Goal: Task Accomplishment & Management: Complete application form

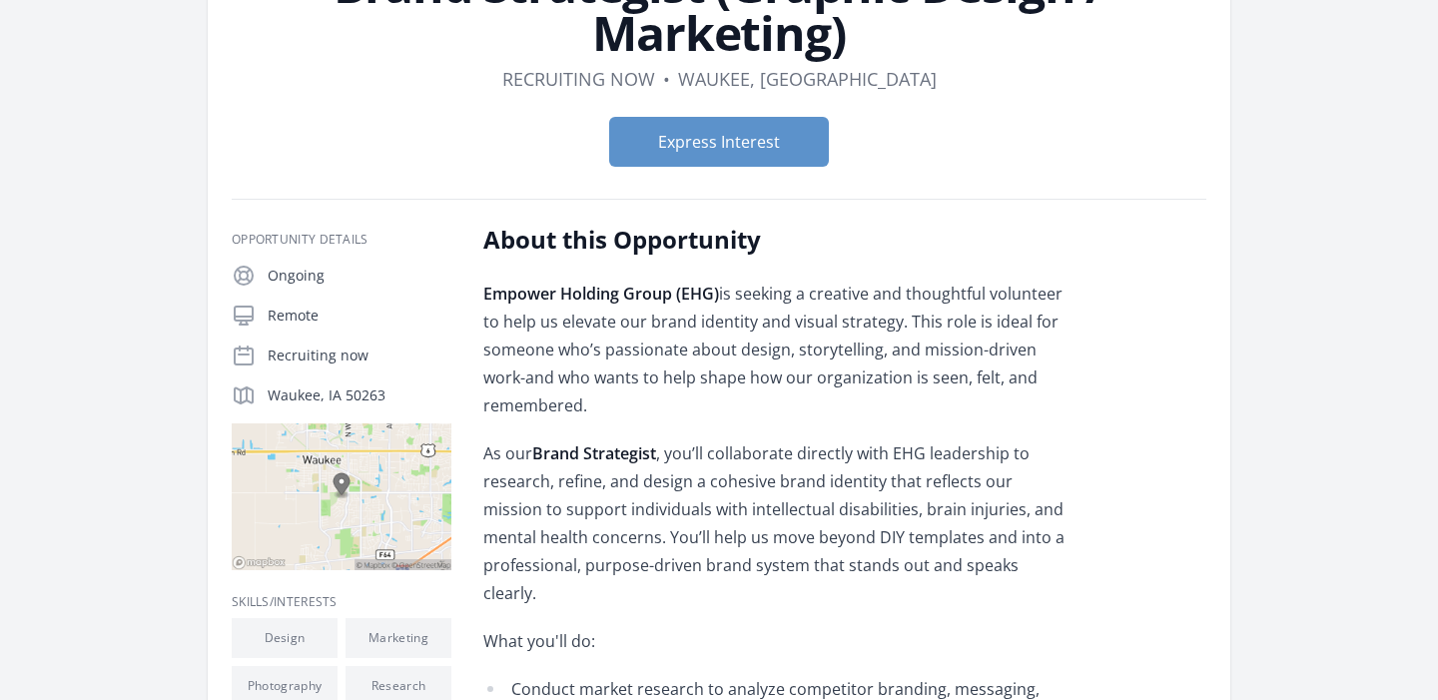
scroll to position [192, 0]
click at [494, 247] on h2 "About this Opportunity" at bounding box center [775, 239] width 584 height 32
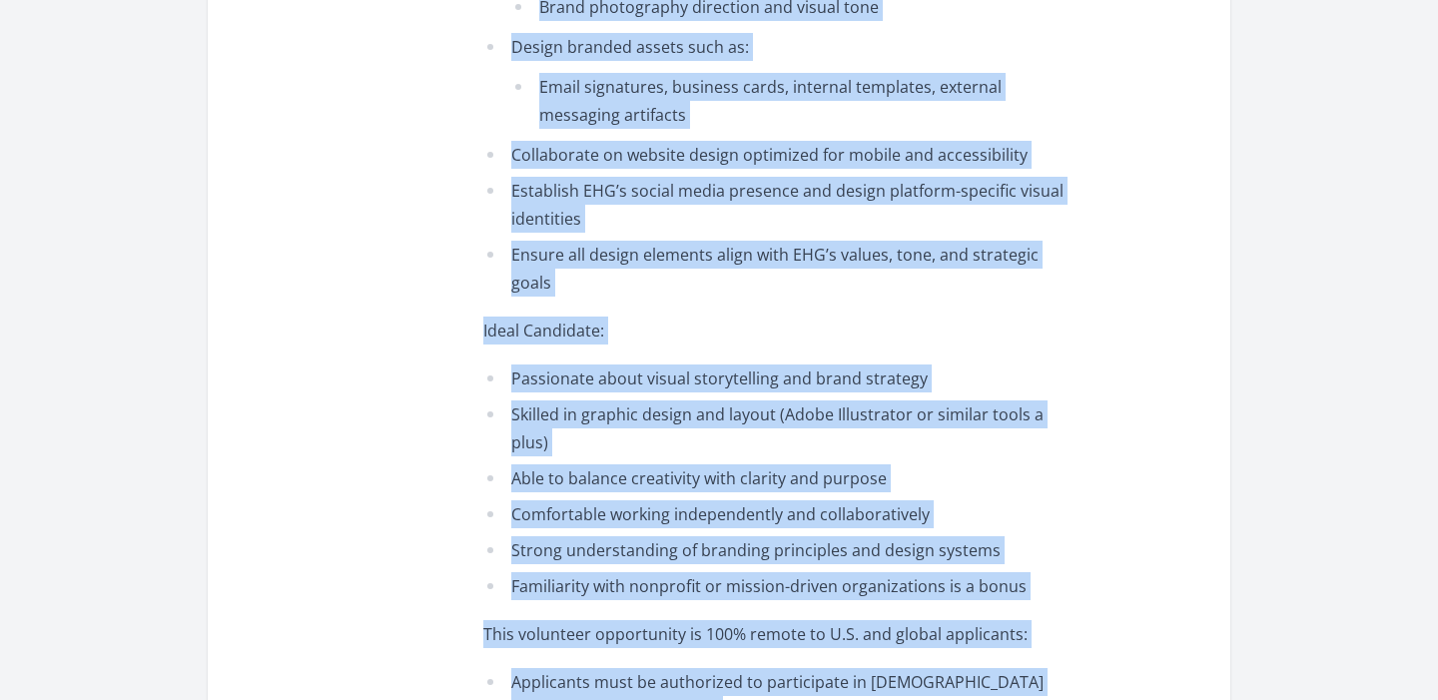
scroll to position [1649, 0]
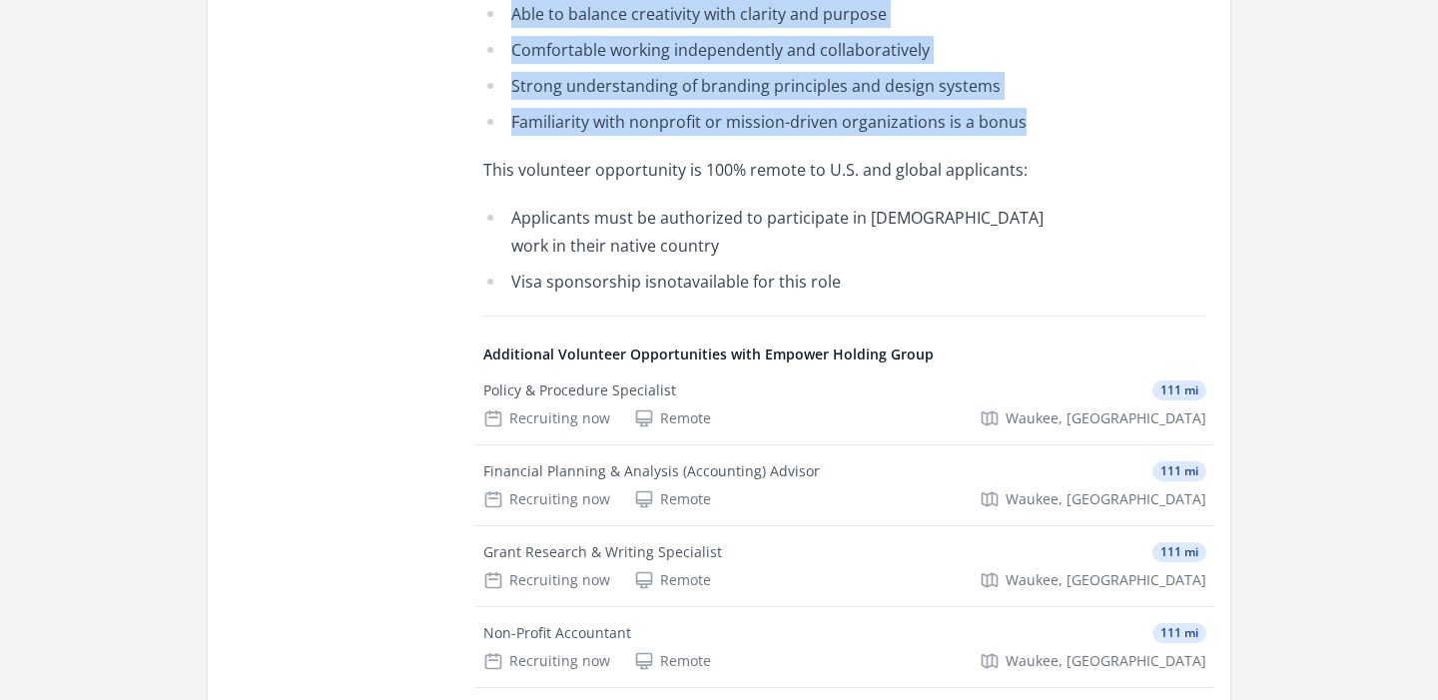
drag, startPoint x: 484, startPoint y: 240, endPoint x: 1108, endPoint y: 32, distance: 656.9
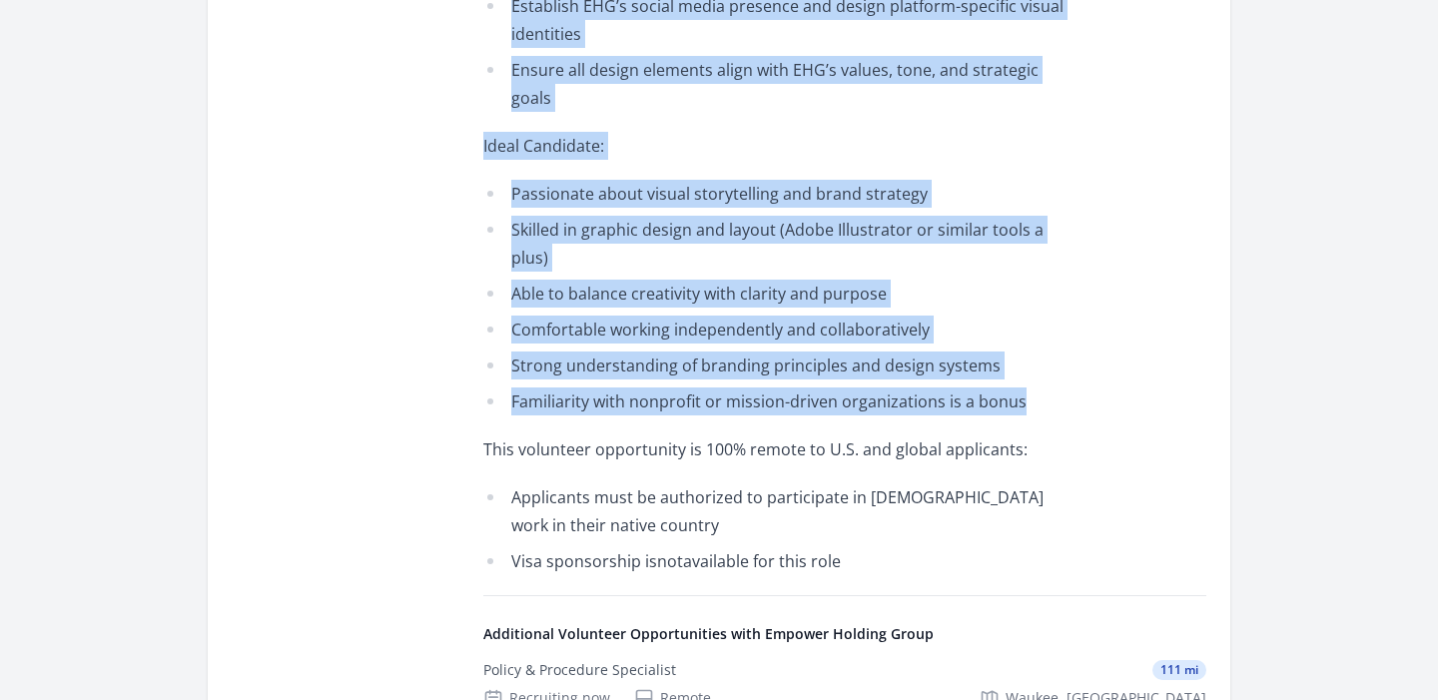
scroll to position [1367, 0]
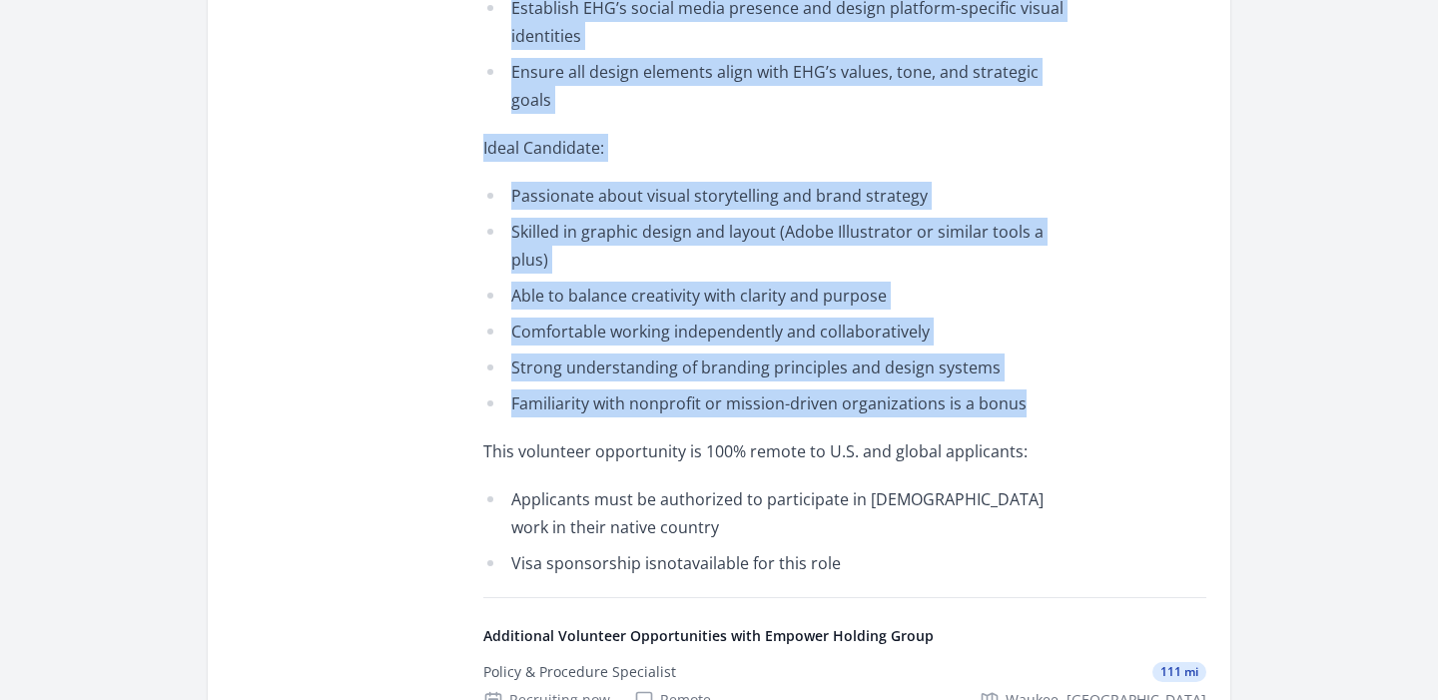
copy div "About this Opportunity Empower Holding Group (EHG) is seeking a creative and th…"
click at [471, 220] on div "Opportunity Details Ongoing Remote Recruiting now Waukee, IA 50263 As our" at bounding box center [719, 96] width 975 height 2099
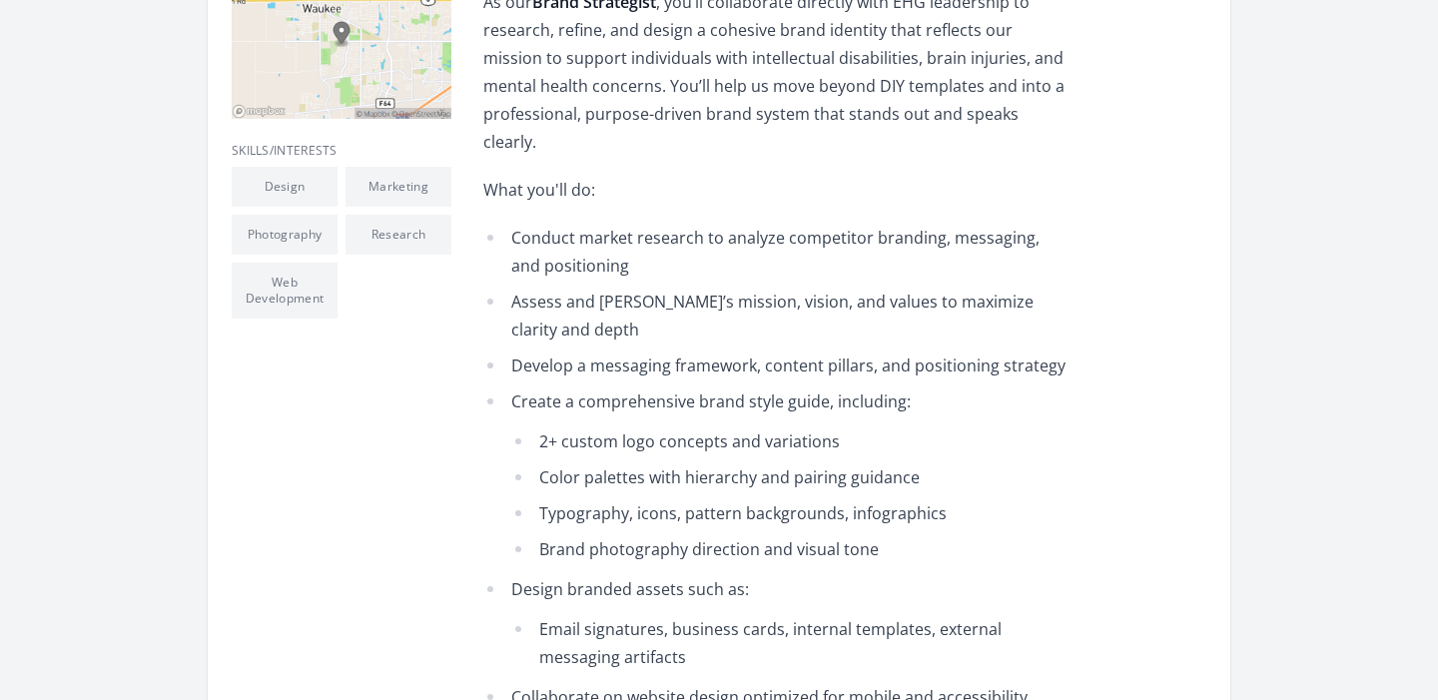
scroll to position [0, 0]
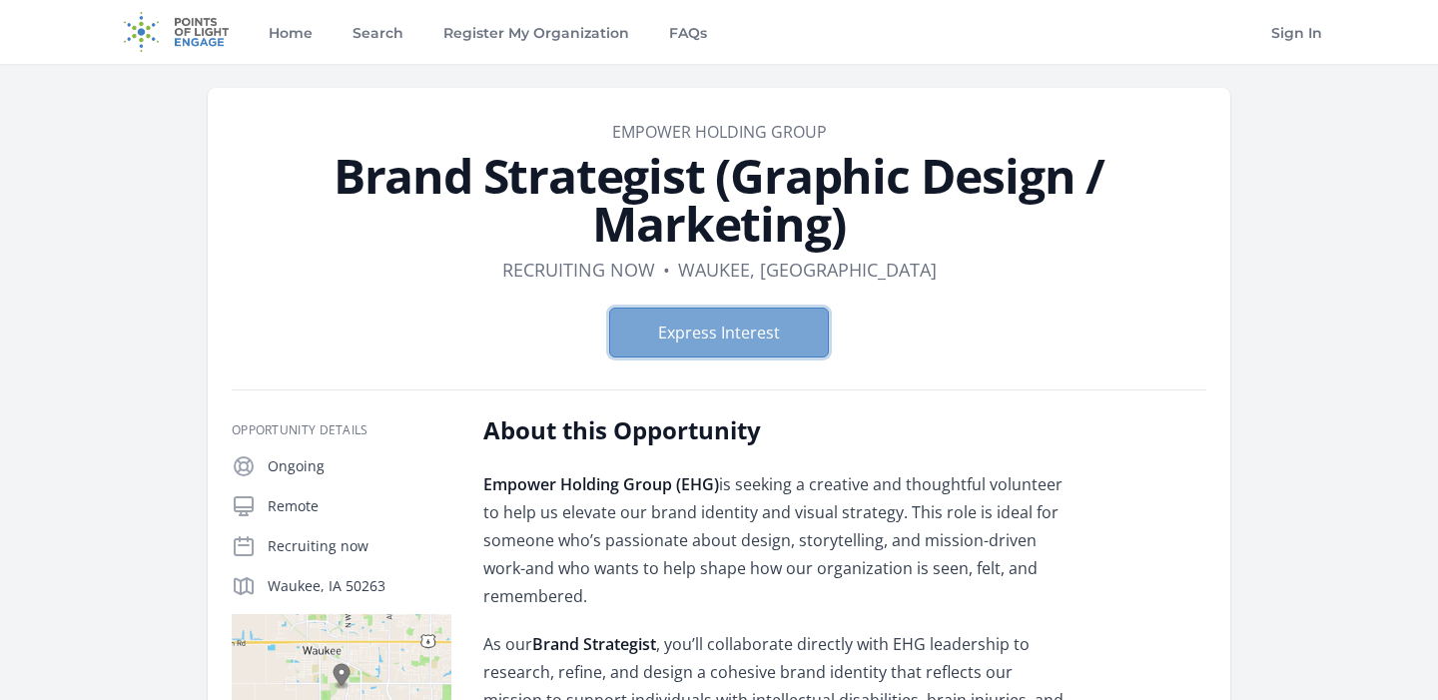
click at [706, 327] on button "Express Interest" at bounding box center [719, 333] width 220 height 50
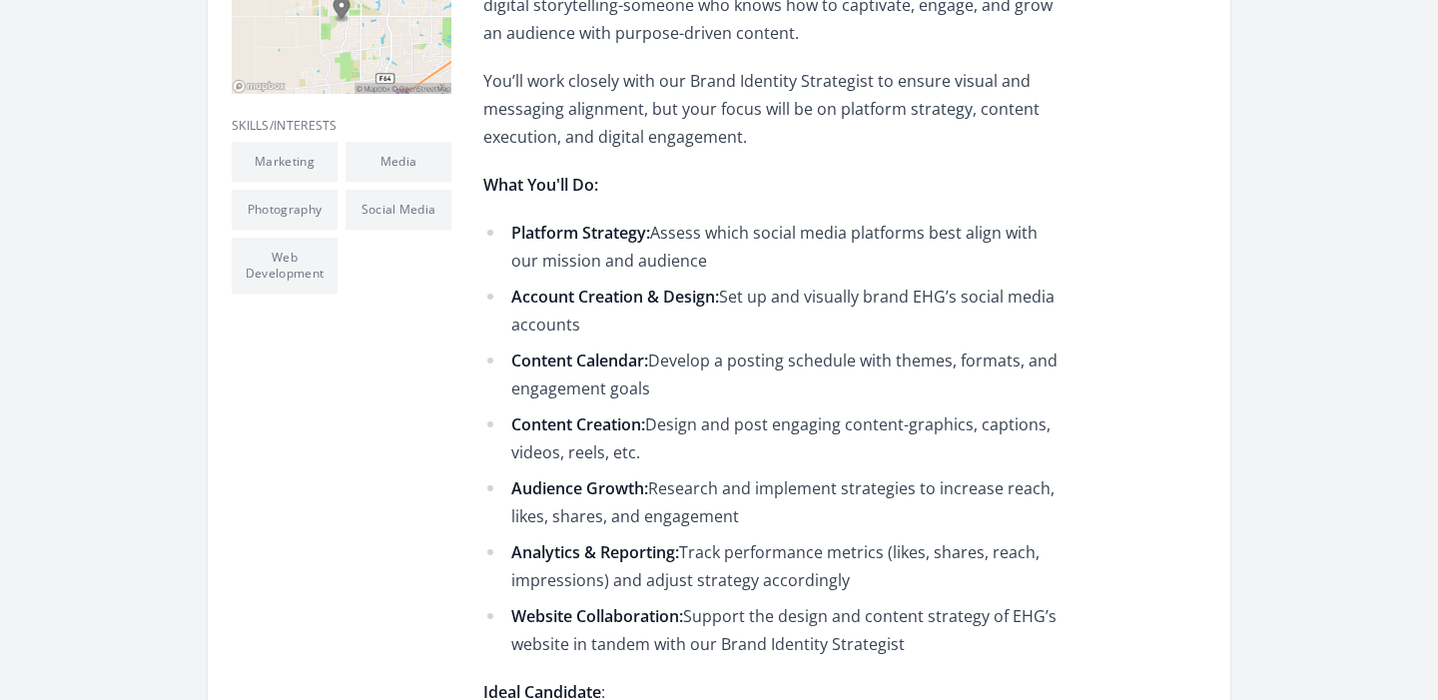
scroll to position [593, 0]
